Goal: Transaction & Acquisition: Purchase product/service

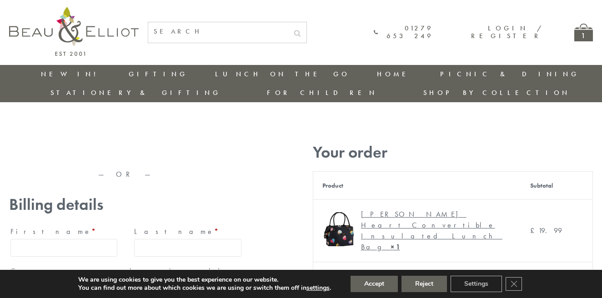
type input "[EMAIL_ADDRESS][DOMAIN_NAME]"
type input "[PERSON_NAME]"
type input "23, [GEOGRAPHIC_DATA], [GEOGRAPHIC_DATA]"
type input "[GEOGRAPHIC_DATA]"
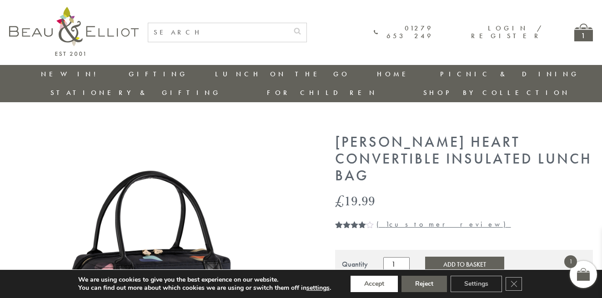
click at [375, 284] on button "Accept" at bounding box center [374, 284] width 47 height 16
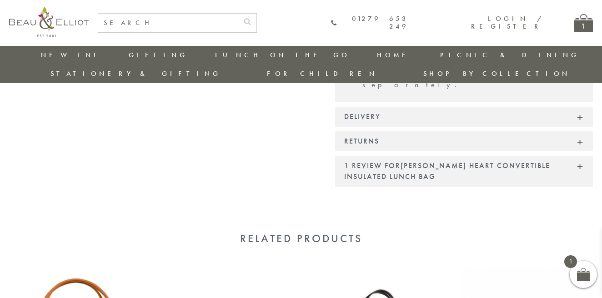
scroll to position [902, 0]
